Goal: Entertainment & Leisure: Consume media (video, audio)

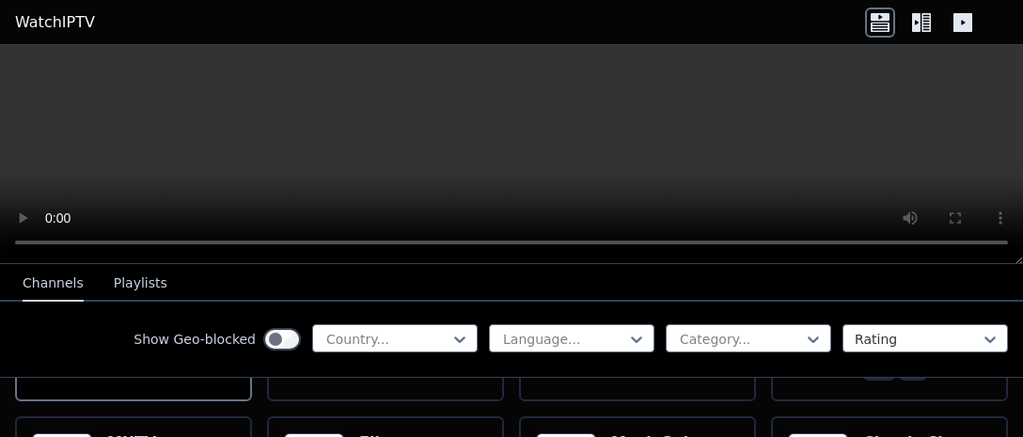
scroll to position [389, 0]
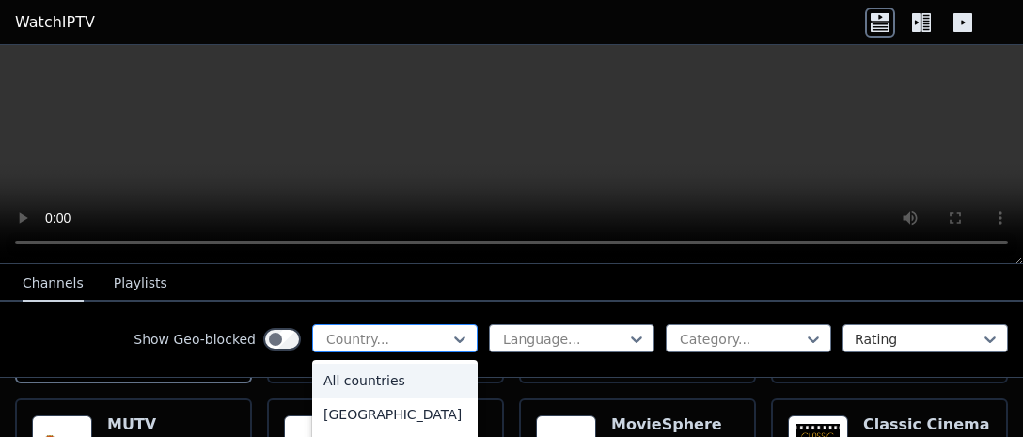
click at [450, 346] on div at bounding box center [388, 339] width 126 height 19
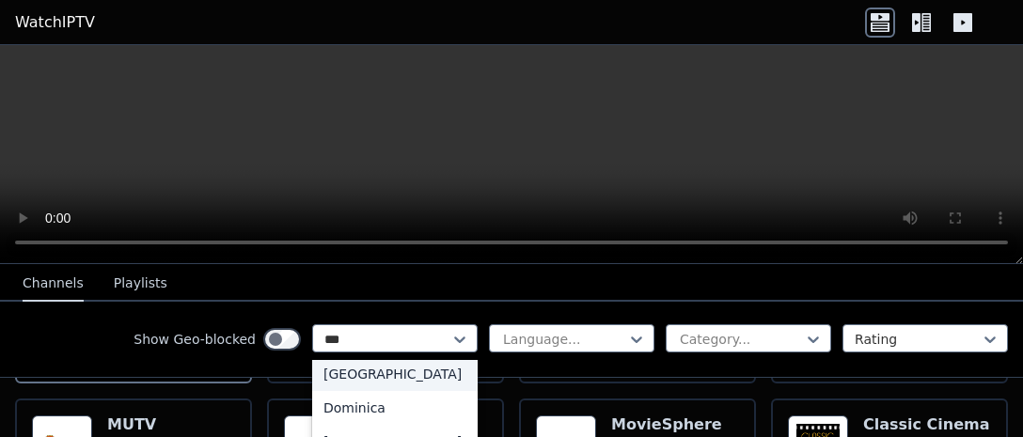
scroll to position [0, 0]
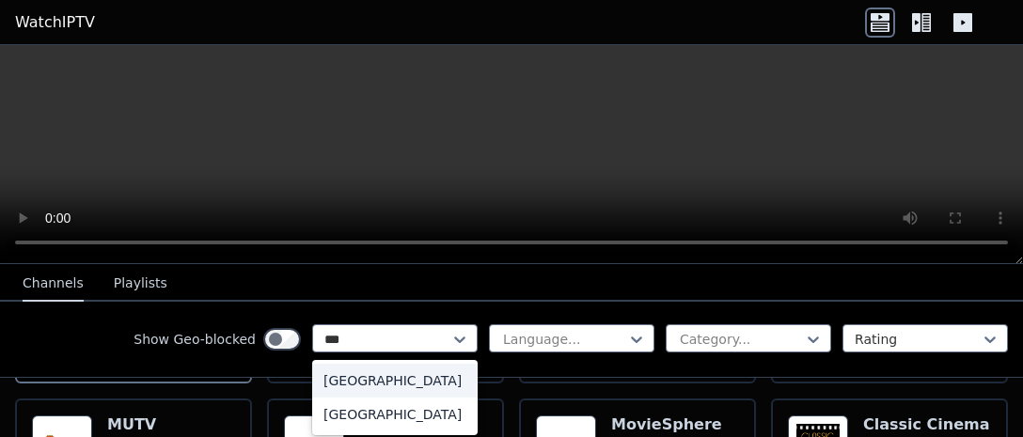
type input "****"
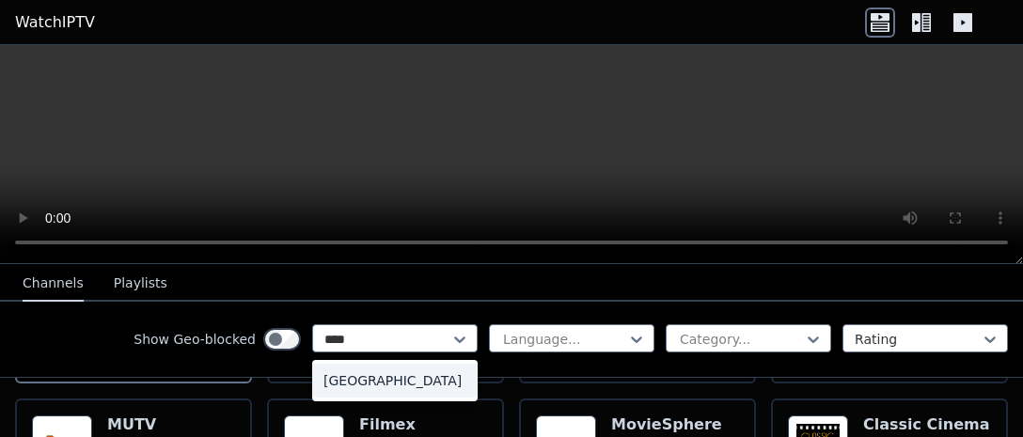
click at [345, 377] on div "[GEOGRAPHIC_DATA]" at bounding box center [395, 381] width 166 height 34
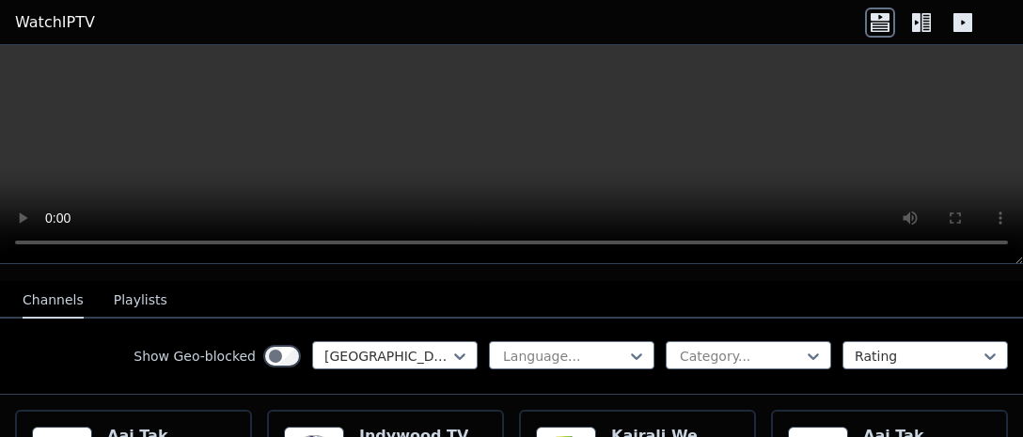
scroll to position [197, 0]
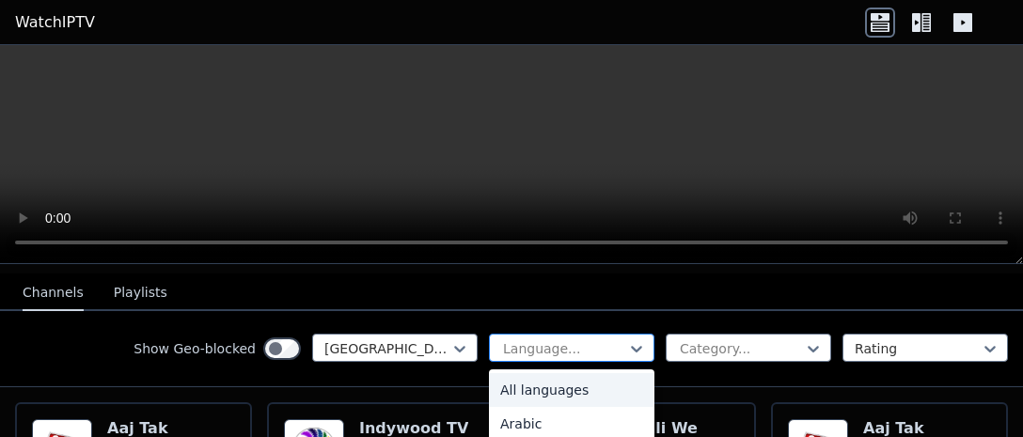
click at [559, 341] on div at bounding box center [564, 349] width 126 height 19
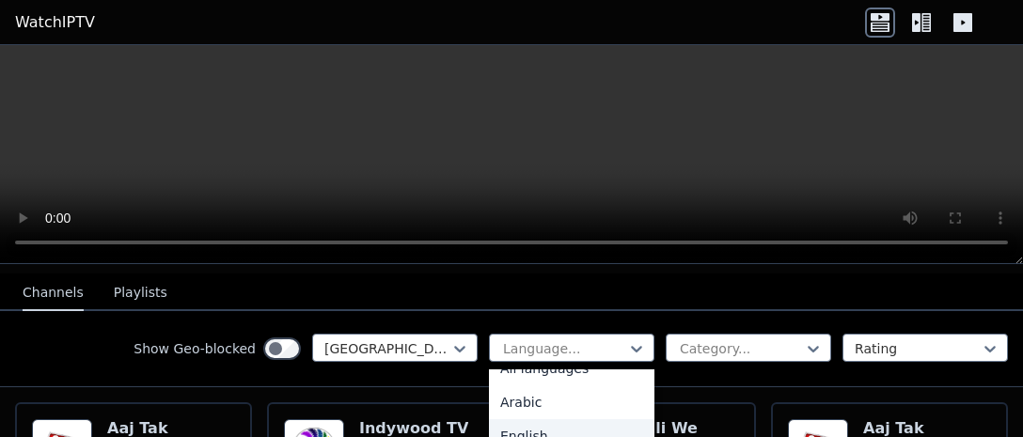
scroll to position [0, 0]
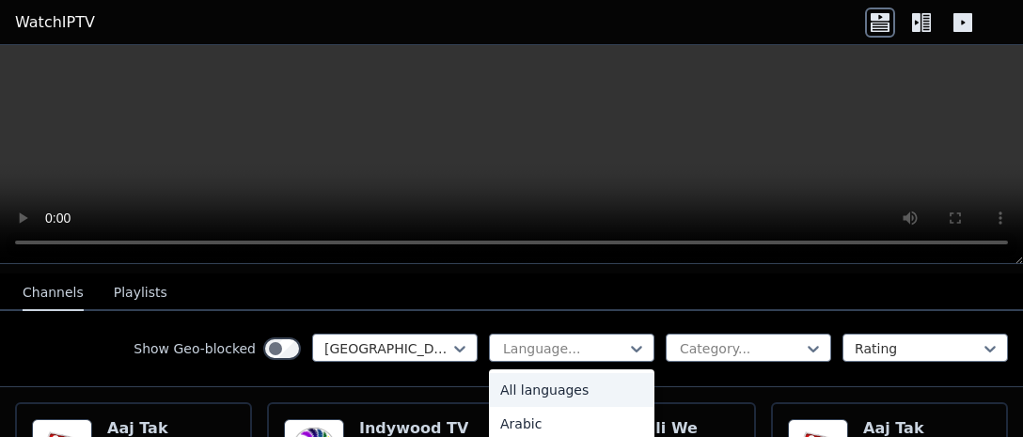
click at [548, 374] on div "All languages" at bounding box center [572, 390] width 166 height 34
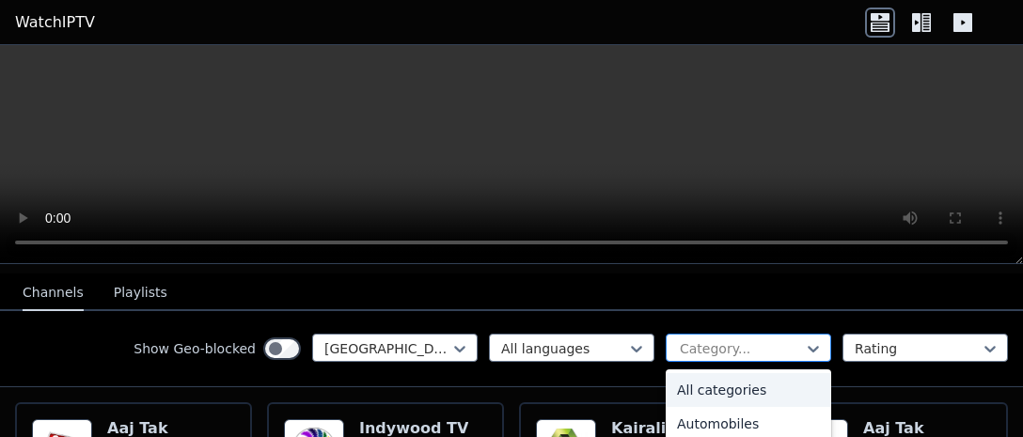
click at [735, 343] on div at bounding box center [741, 349] width 126 height 19
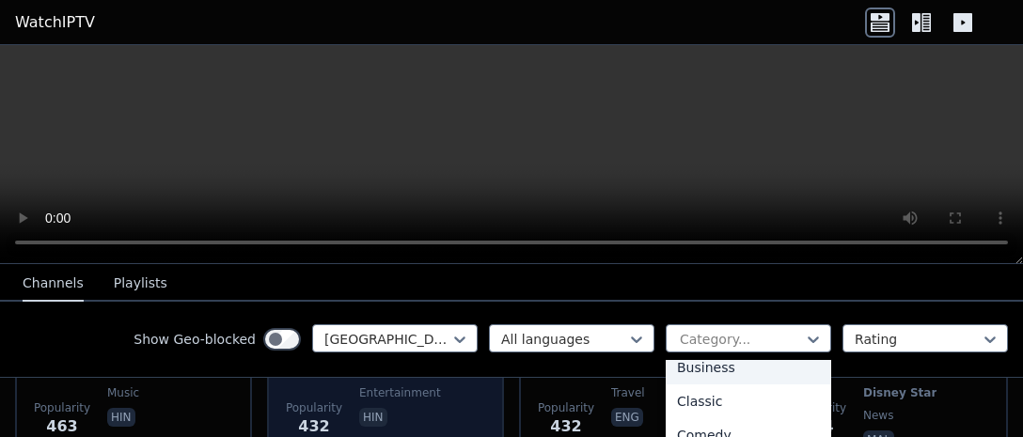
scroll to position [502, 0]
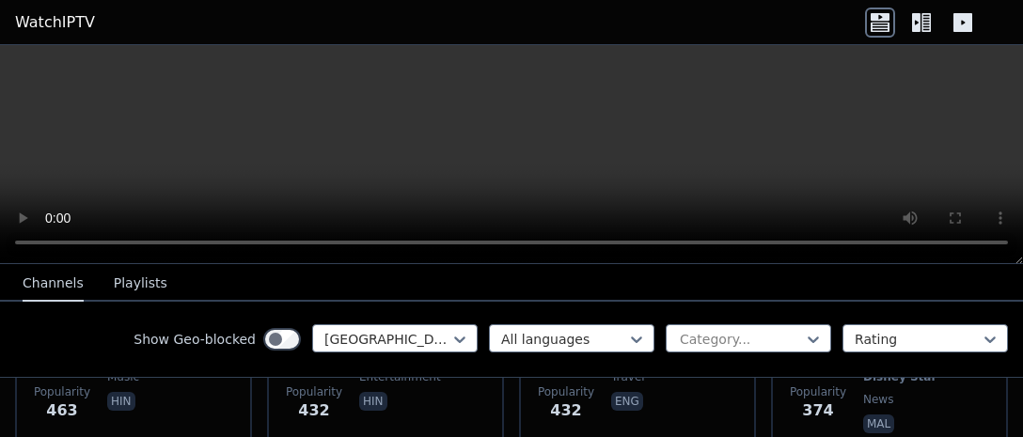
click at [976, 374] on div "Show Geo-blocked India All languages Category... Rating" at bounding box center [511, 340] width 1023 height 76
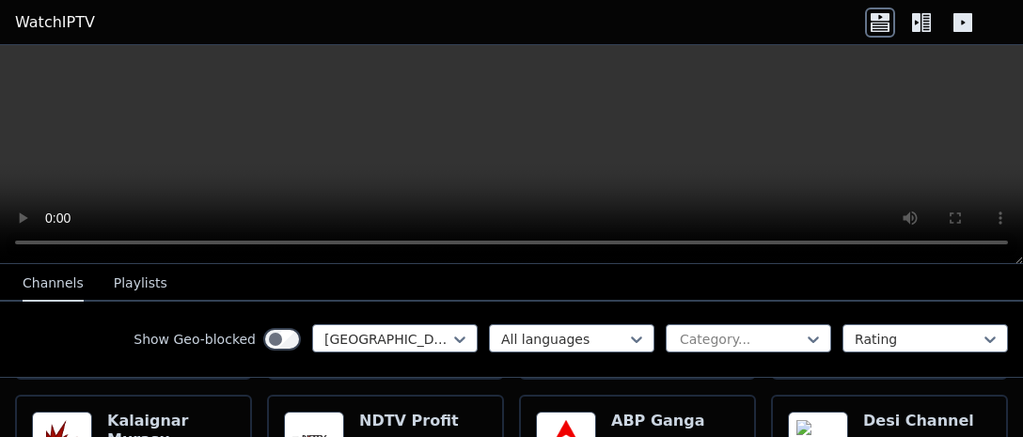
scroll to position [949, 0]
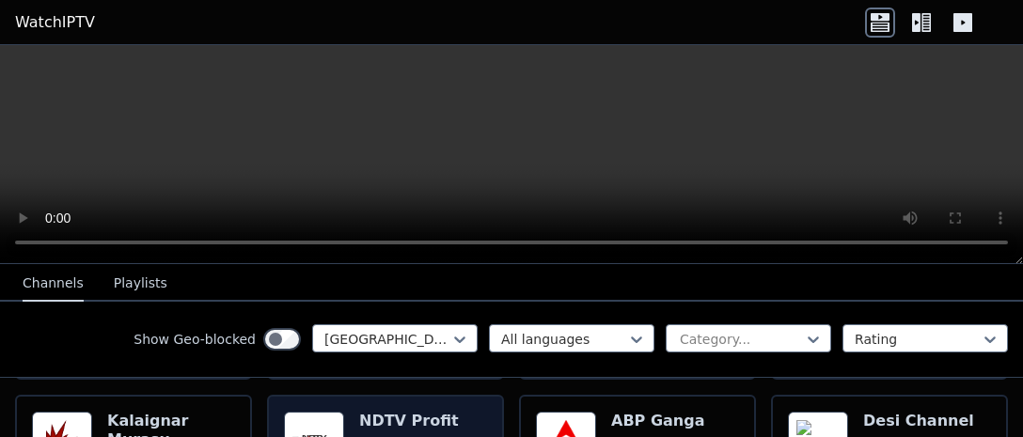
click at [376, 412] on h6 "NDTV Profit" at bounding box center [409, 421] width 100 height 19
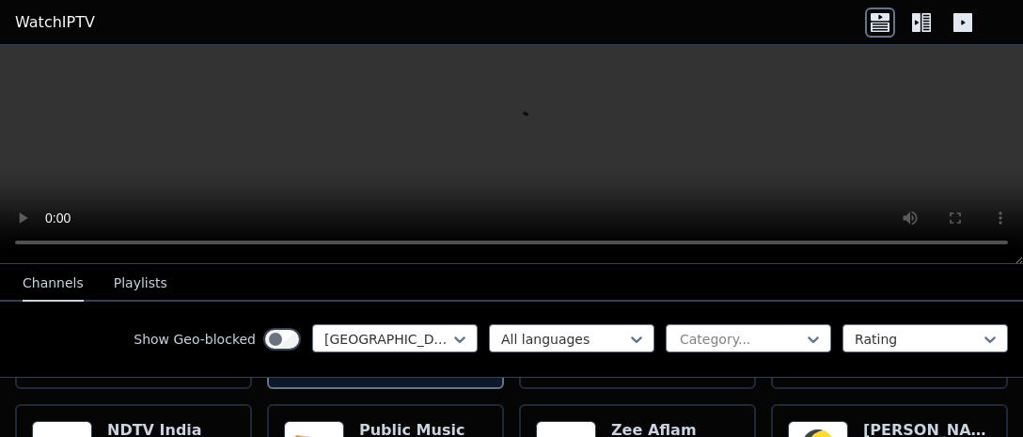
scroll to position [1145, 0]
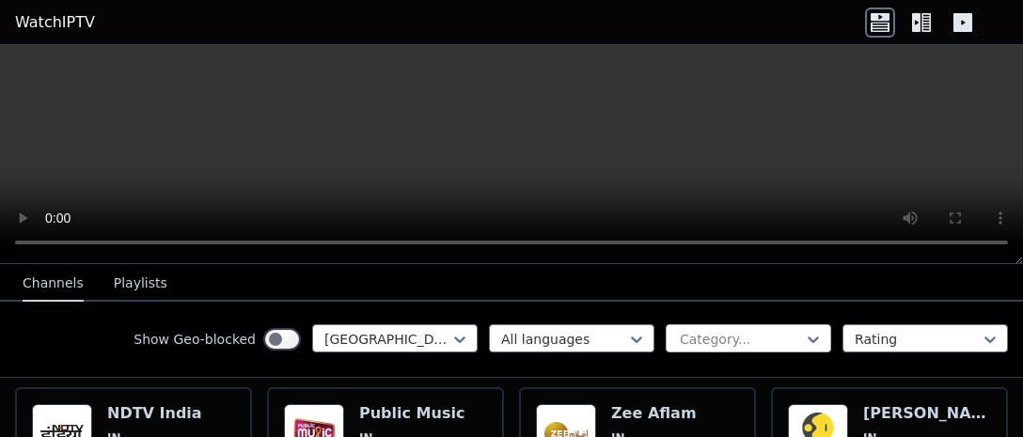
click at [766, 341] on div at bounding box center [741, 339] width 126 height 19
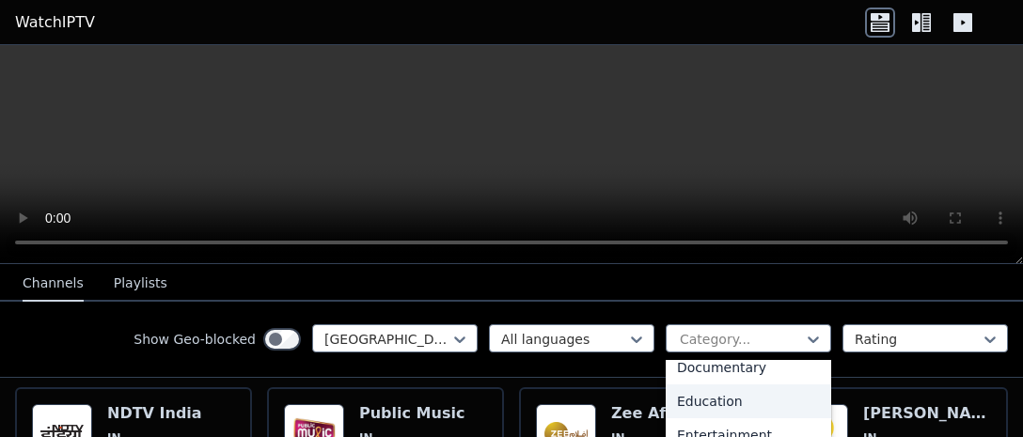
scroll to position [285, 0]
click at [740, 400] on div "Education" at bounding box center [749, 401] width 166 height 34
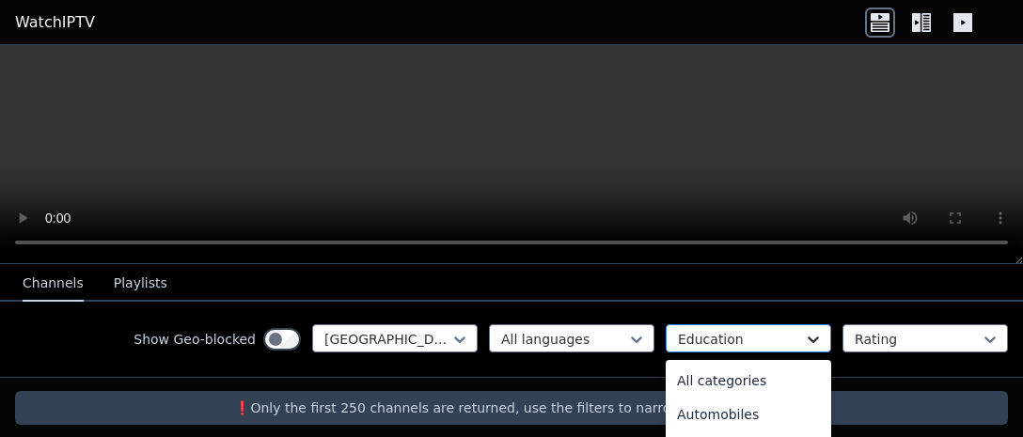
scroll to position [71, 0]
click at [811, 340] on icon at bounding box center [813, 339] width 19 height 19
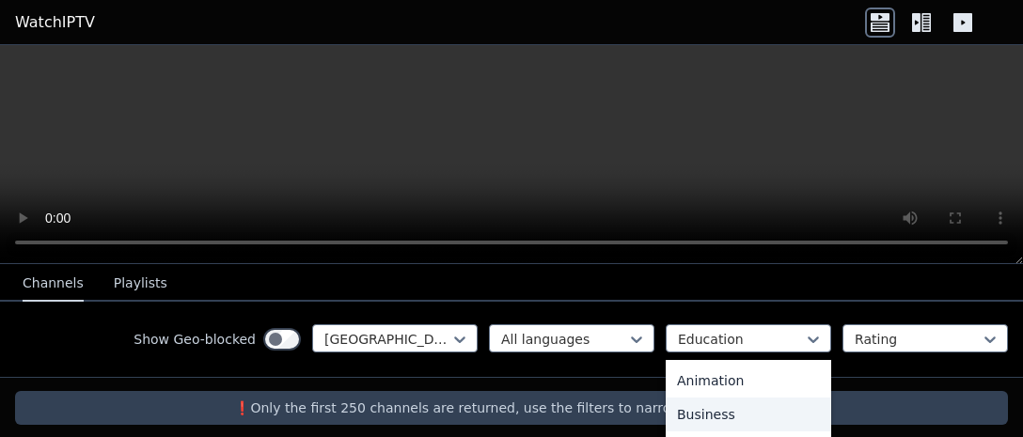
click at [719, 421] on div "Business" at bounding box center [749, 415] width 166 height 34
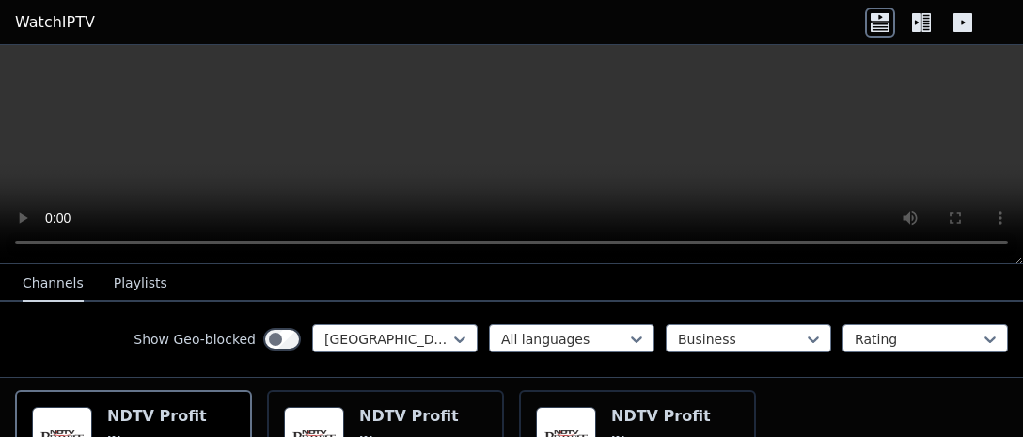
scroll to position [208, 0]
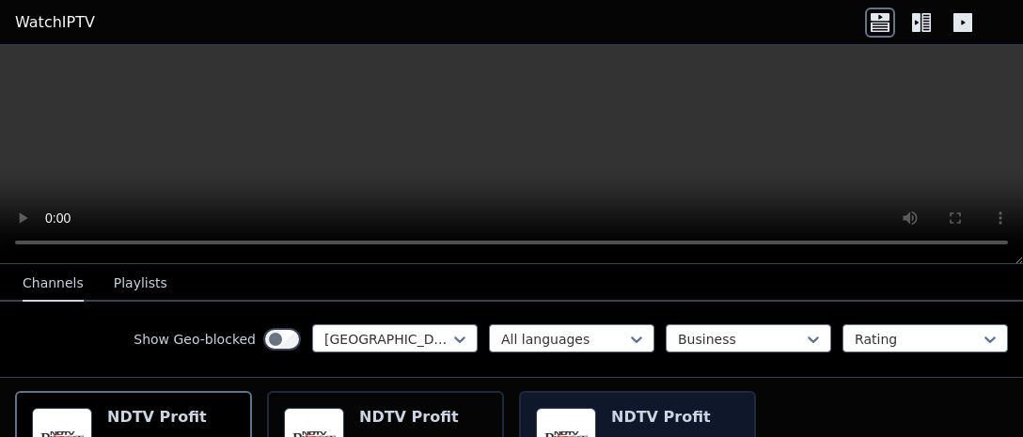
click at [651, 408] on h6 "NDTV Profit" at bounding box center [661, 417] width 100 height 19
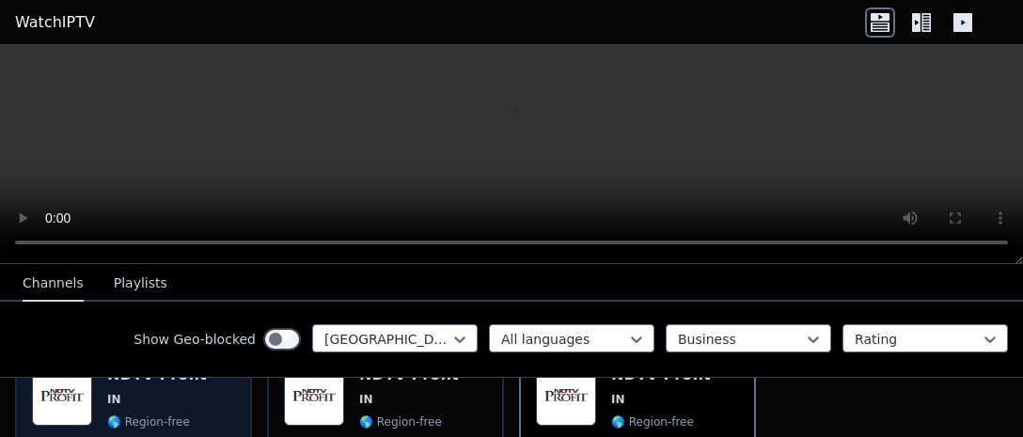
scroll to position [247, 0]
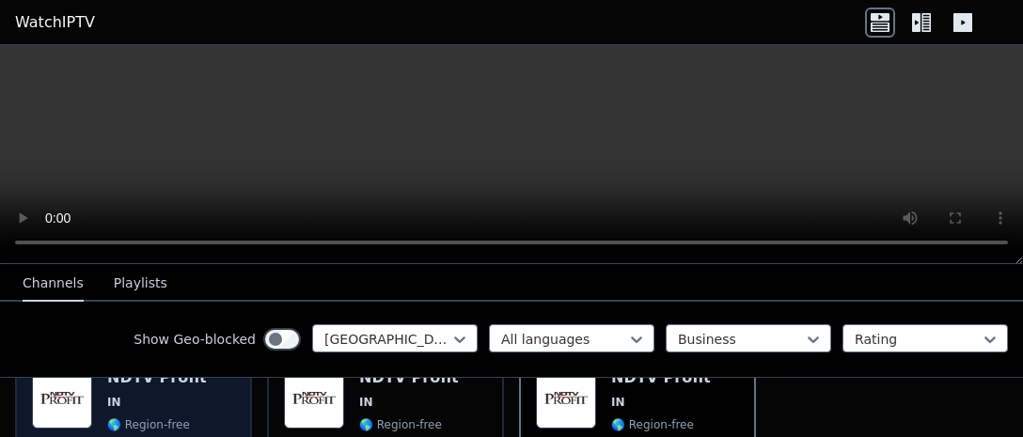
click at [140, 395] on span "IN" at bounding box center [157, 402] width 100 height 15
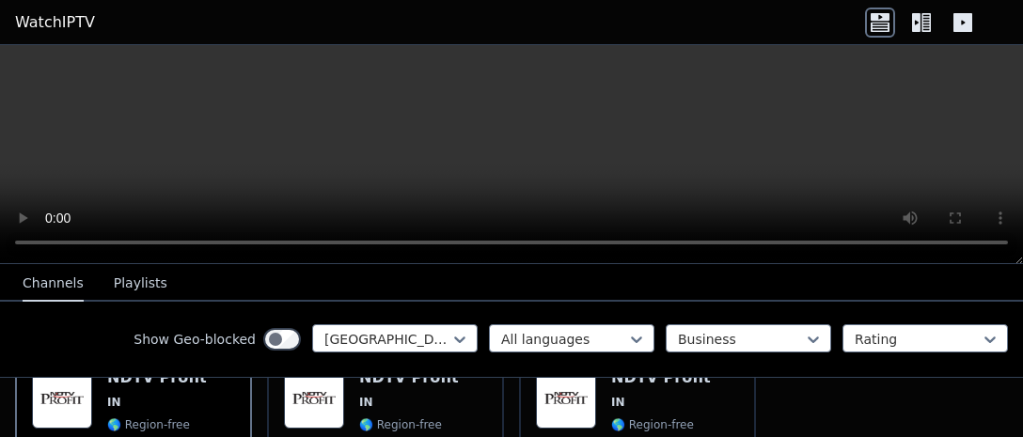
click at [142, 275] on button "Playlists" at bounding box center [141, 284] width 54 height 36
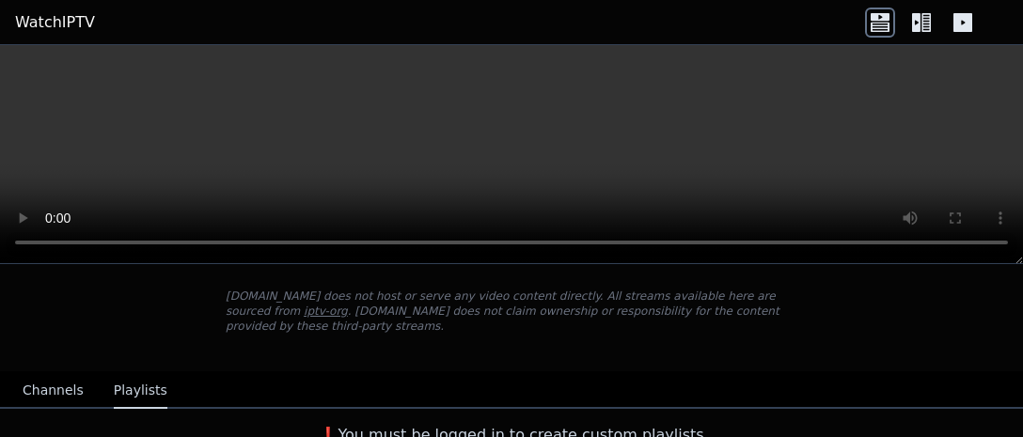
click at [57, 381] on button "Channels" at bounding box center [53, 391] width 61 height 36
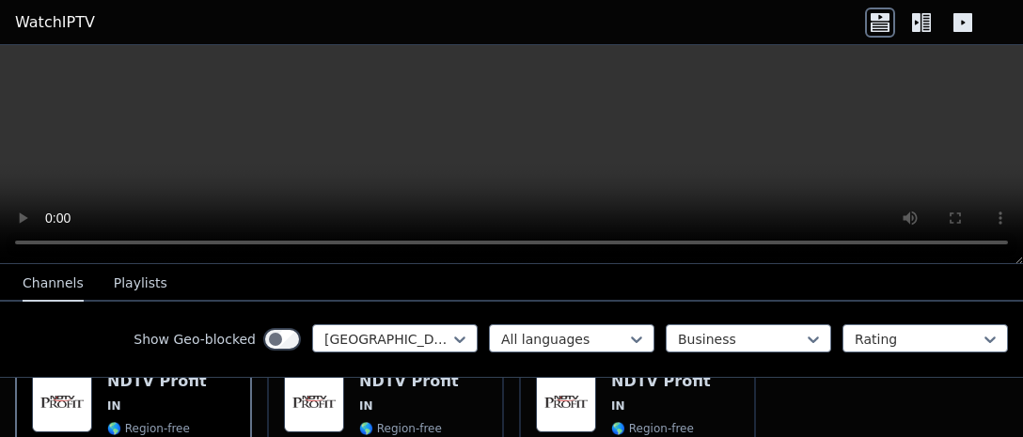
scroll to position [243, 0]
